Goal: Information Seeking & Learning: Understand process/instructions

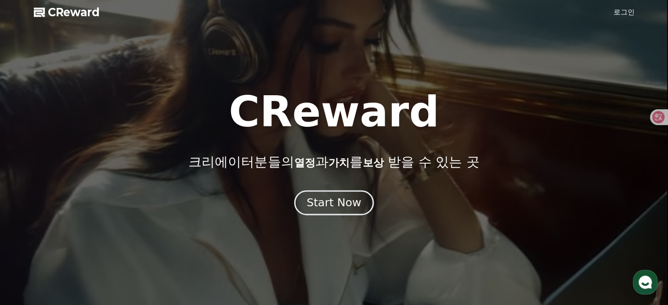
click at [336, 203] on div "Start Now" at bounding box center [334, 202] width 54 height 15
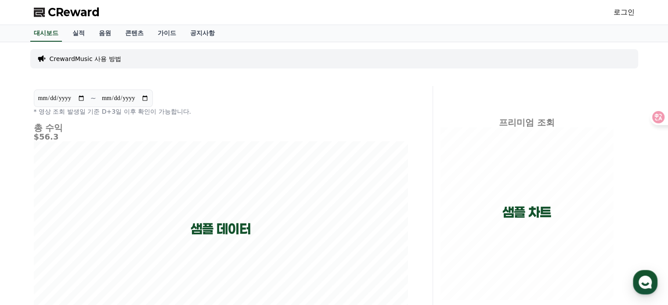
click at [624, 12] on link "로그인" at bounding box center [624, 12] width 21 height 11
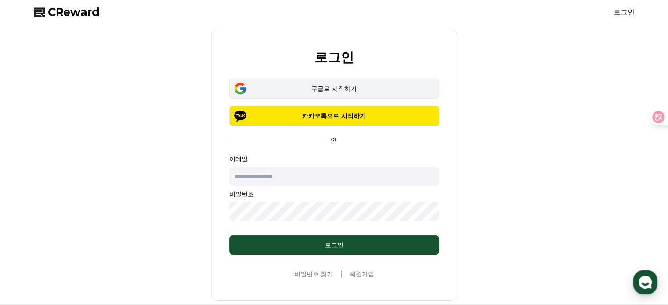
click at [351, 86] on div "구글로 시작하기" at bounding box center [334, 88] width 184 height 9
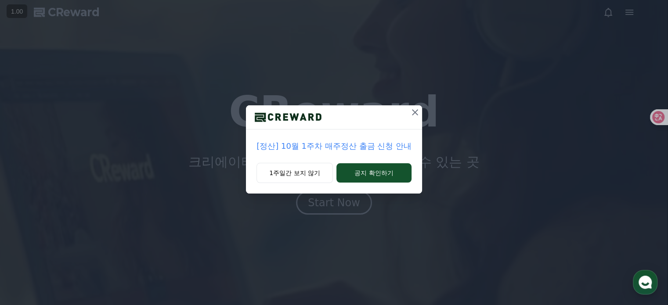
click at [415, 115] on icon at bounding box center [415, 112] width 11 height 11
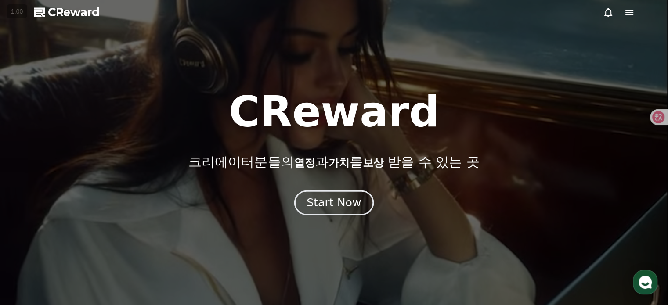
click at [344, 204] on div "Start Now" at bounding box center [334, 202] width 54 height 15
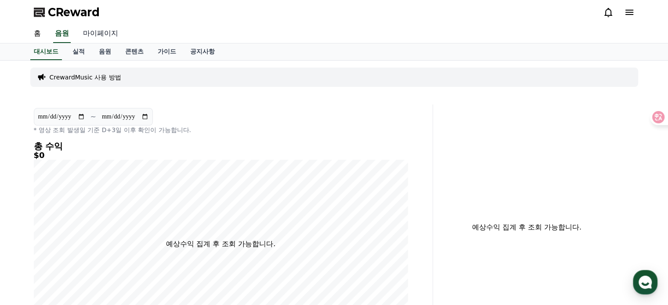
click at [107, 33] on link "마이페이지" at bounding box center [100, 34] width 49 height 18
select select "**********"
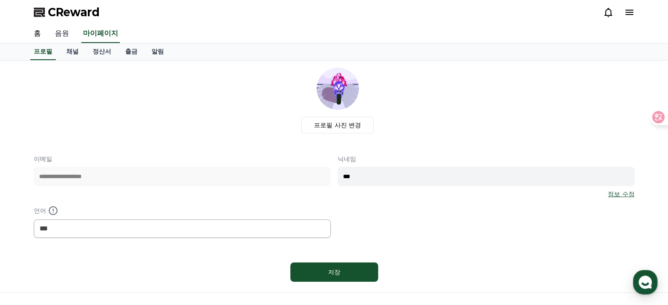
click at [61, 35] on link "음원" at bounding box center [62, 34] width 28 height 18
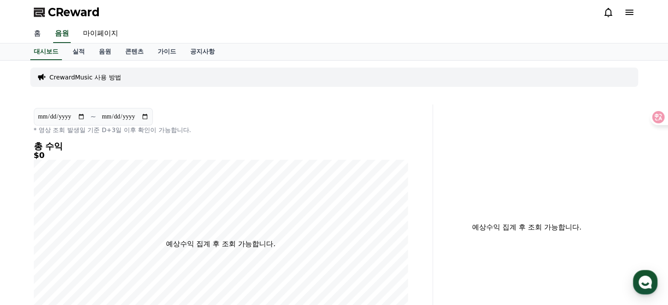
click at [35, 33] on link "홈" at bounding box center [37, 34] width 21 height 18
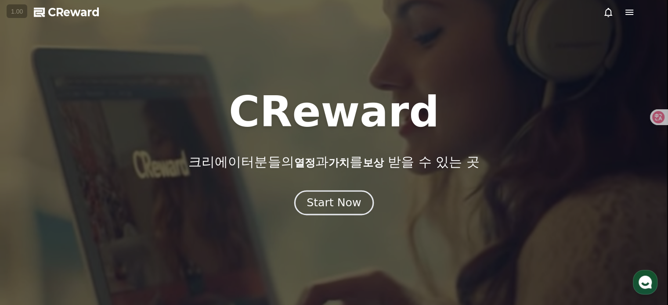
click at [326, 207] on div "Start Now" at bounding box center [334, 202] width 54 height 15
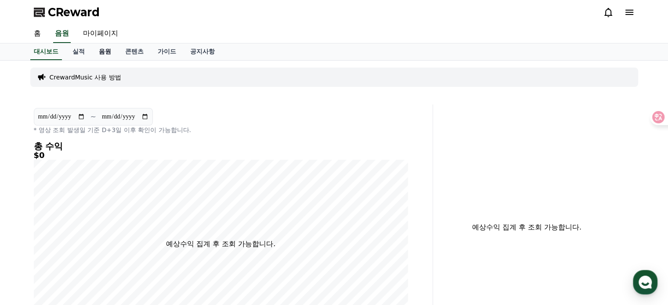
click at [105, 50] on link "음원" at bounding box center [105, 51] width 26 height 17
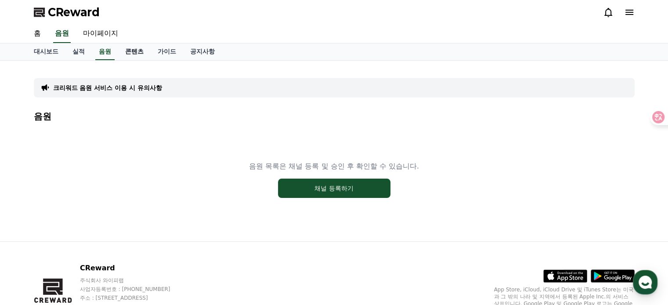
click at [137, 51] on link "콘텐츠" at bounding box center [134, 51] width 33 height 17
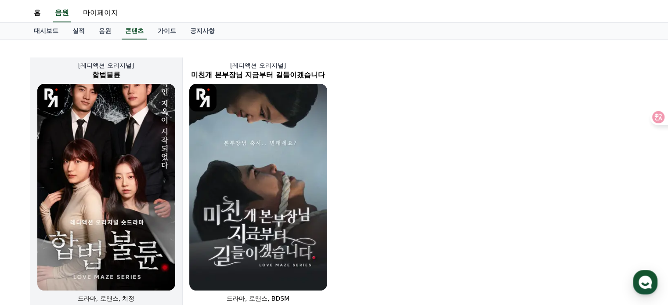
scroll to position [6, 0]
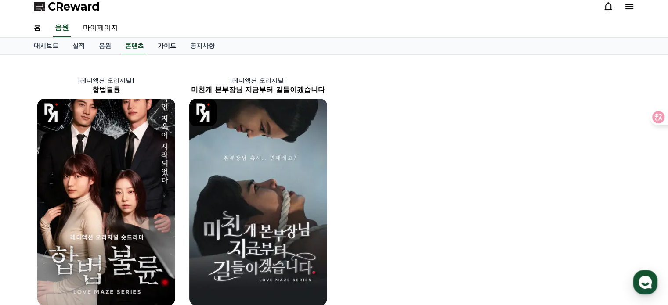
click at [163, 43] on link "가이드" at bounding box center [167, 46] width 33 height 17
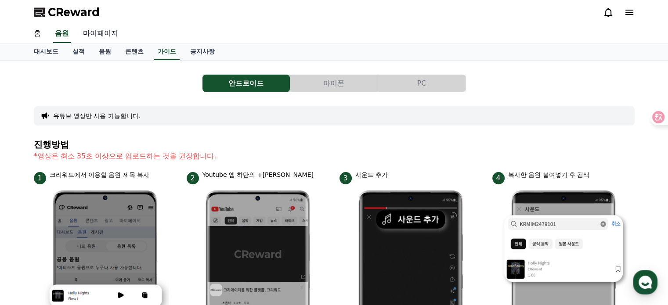
click at [102, 33] on link "마이페이지" at bounding box center [100, 34] width 49 height 18
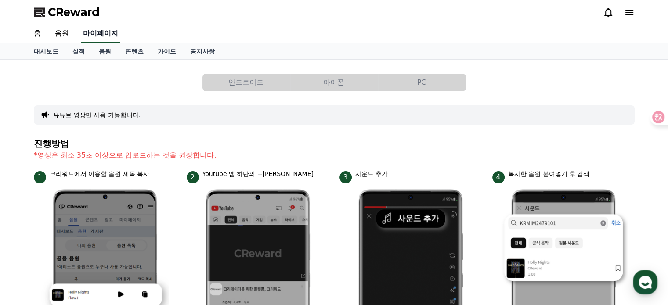
select select "**********"
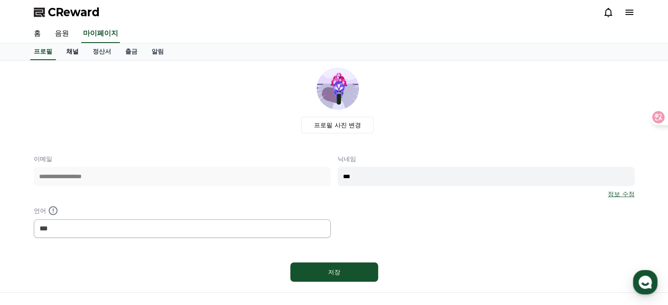
click at [75, 50] on link "채널" at bounding box center [72, 51] width 26 height 17
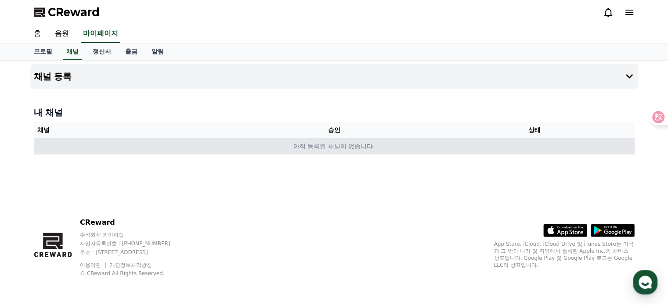
click at [111, 149] on td "아직 등록된 채널이 없습니다." at bounding box center [334, 146] width 601 height 16
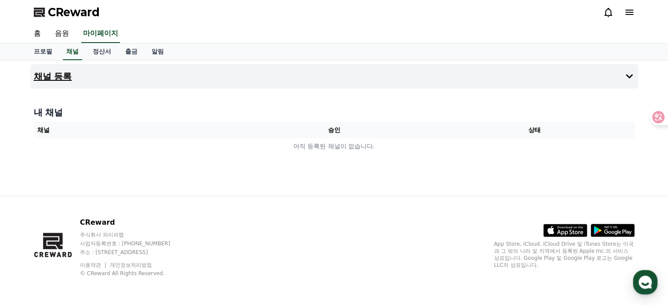
click at [624, 80] on icon at bounding box center [629, 76] width 11 height 11
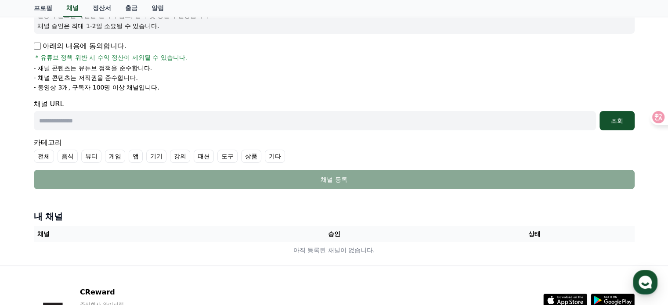
scroll to position [176, 0]
